Goal: Information Seeking & Learning: Learn about a topic

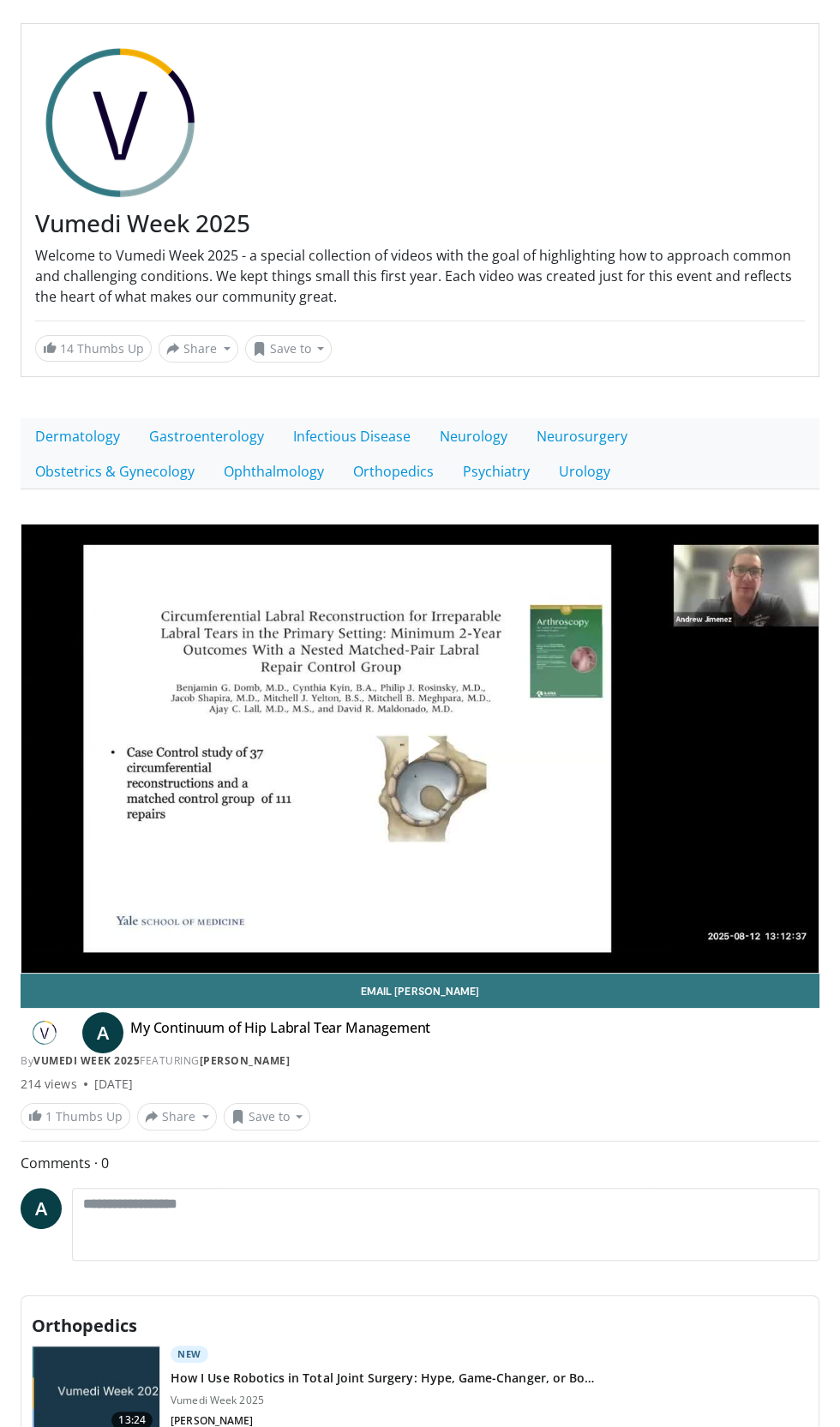
scroll to position [66, 0]
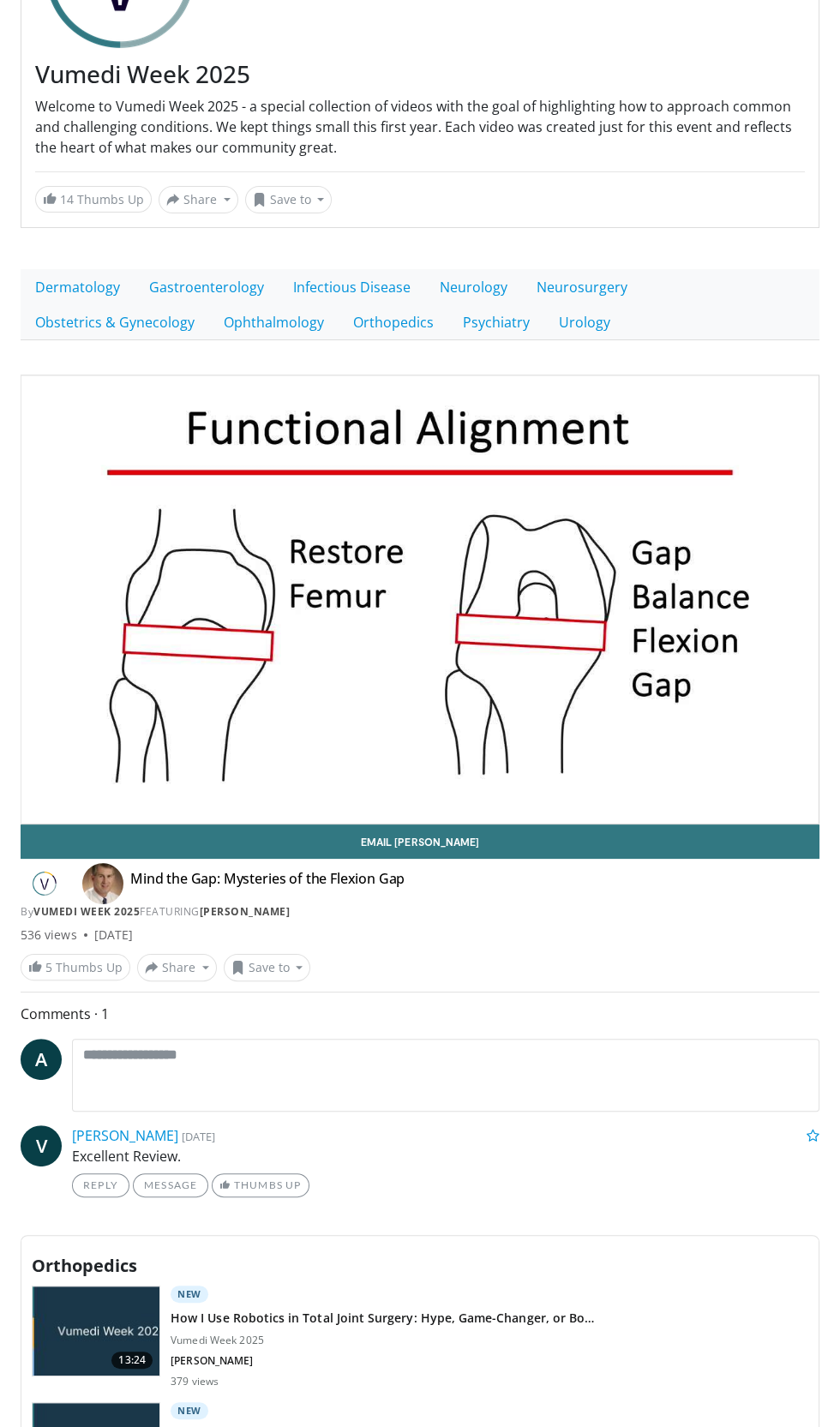
scroll to position [233, 0]
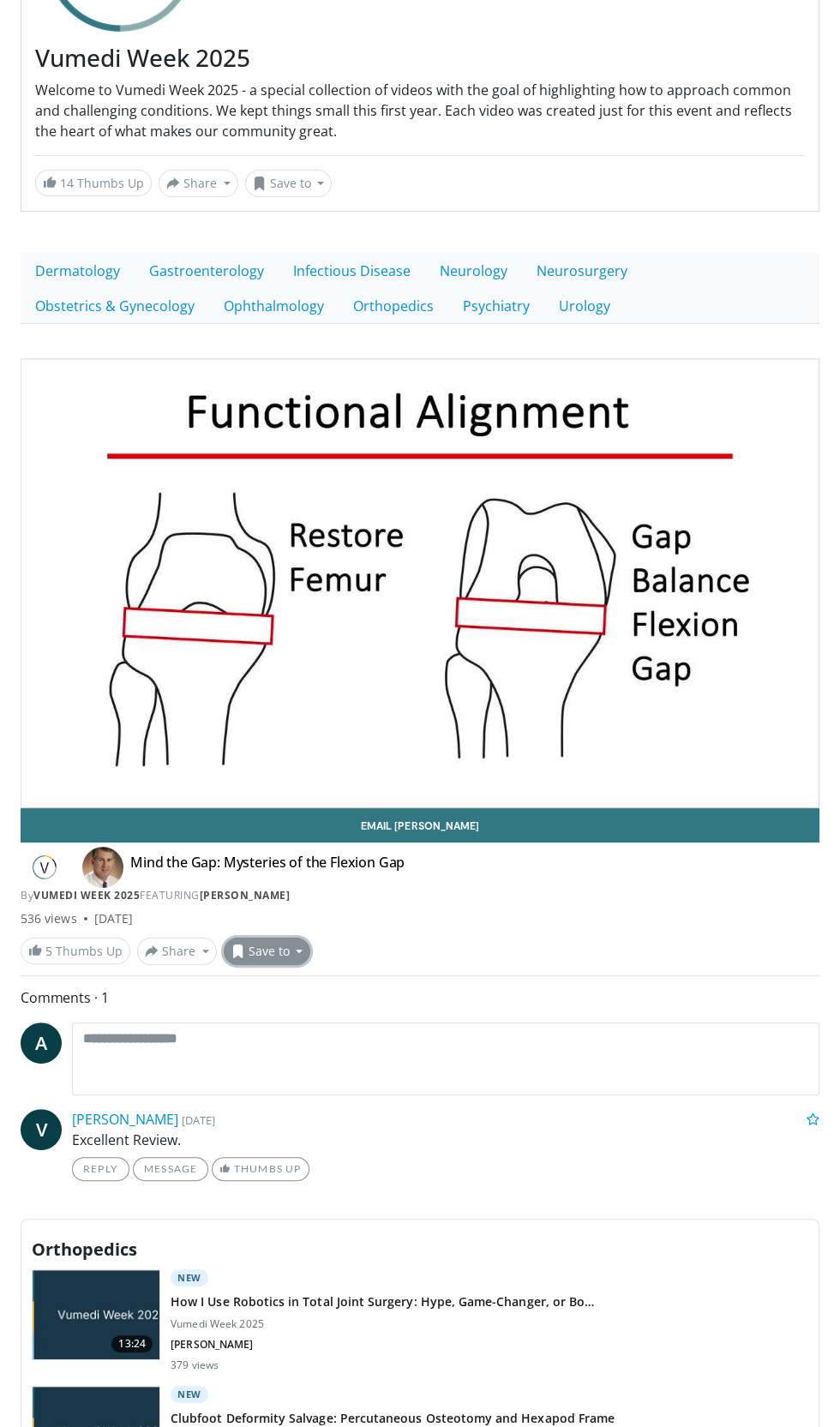
click at [257, 940] on button "Save to" at bounding box center [267, 951] width 87 height 27
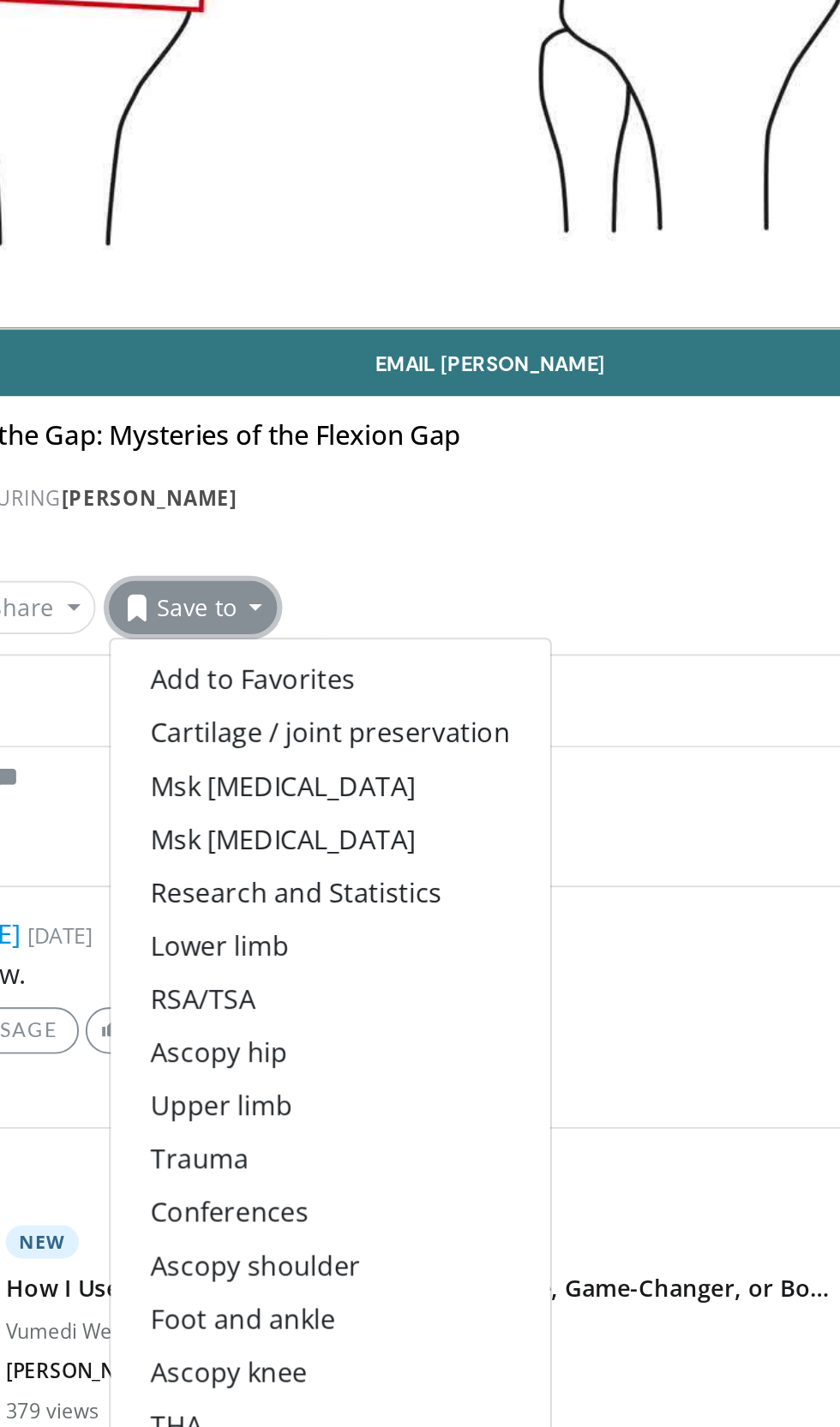
click at [275, 1393] on link "TKA" at bounding box center [337, 1400] width 226 height 27
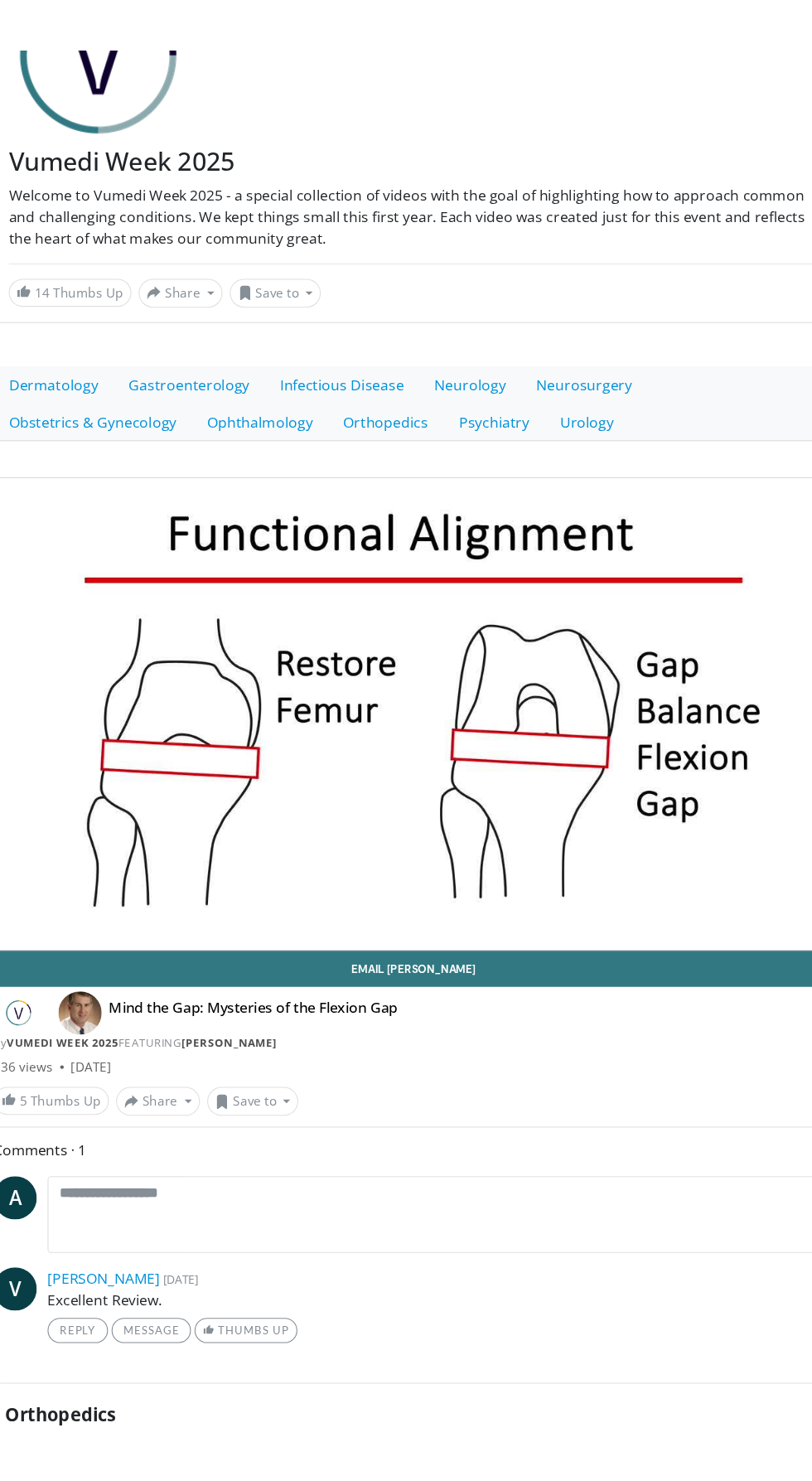
scroll to position [0, 0]
